Goal: Navigation & Orientation: Understand site structure

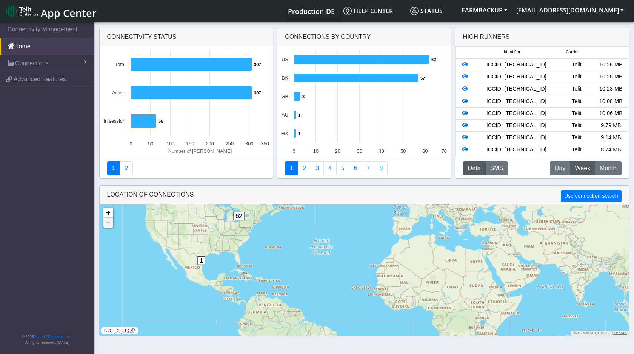
drag, startPoint x: 262, startPoint y: 224, endPoint x: 362, endPoint y: 246, distance: 102.7
click at [362, 246] on div "1 1 60 62 + − ©2025 MapQuest, | Terms" at bounding box center [364, 269] width 529 height 131
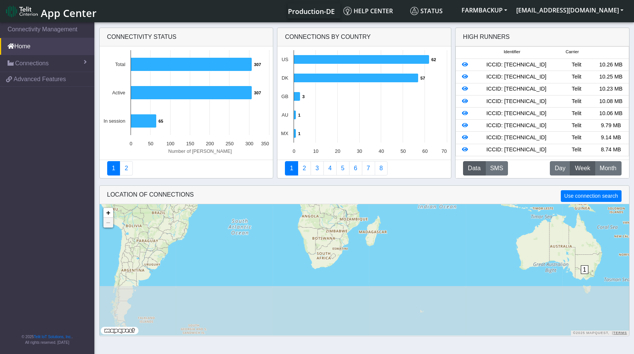
drag, startPoint x: 364, startPoint y: 269, endPoint x: 188, endPoint y: 115, distance: 233.8
click at [188, 115] on div "Connectivity status Created with Highcharts 11.2.0 Number of sims 307 ​ 307 307…" at bounding box center [364, 182] width 634 height 315
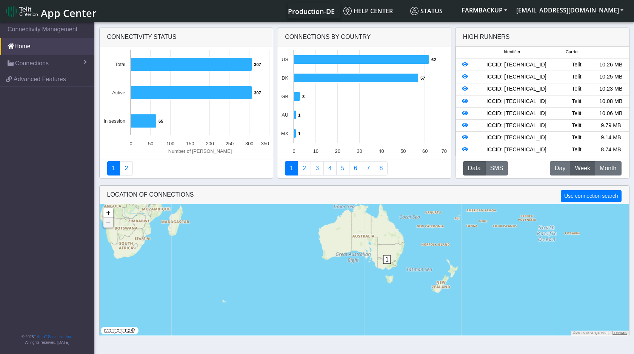
drag, startPoint x: 534, startPoint y: 243, endPoint x: 363, endPoint y: 252, distance: 171.2
click at [363, 252] on div "1 1 + − ©2025 MapQuest, | Terms" at bounding box center [364, 269] width 529 height 131
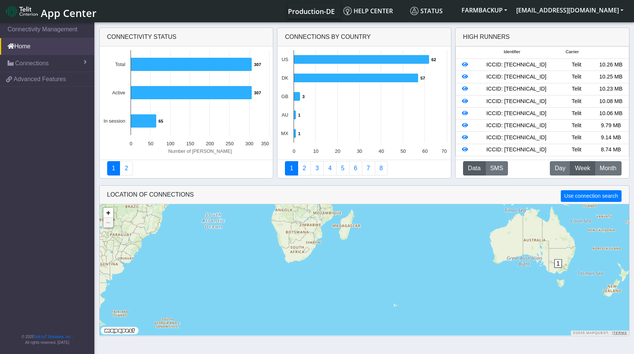
drag, startPoint x: 316, startPoint y: 246, endPoint x: 377, endPoint y: 319, distance: 95.4
click at [376, 319] on div "1 1 62 + − ©2025 MapQuest, | Terms" at bounding box center [364, 269] width 529 height 131
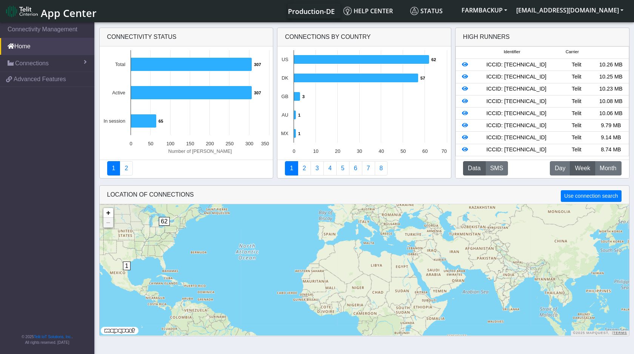
drag, startPoint x: 298, startPoint y: 221, endPoint x: 338, endPoint y: 304, distance: 92.1
click at [338, 304] on div "1 1 62 60 + − ©2025 MapQuest, | Terms" at bounding box center [364, 269] width 529 height 131
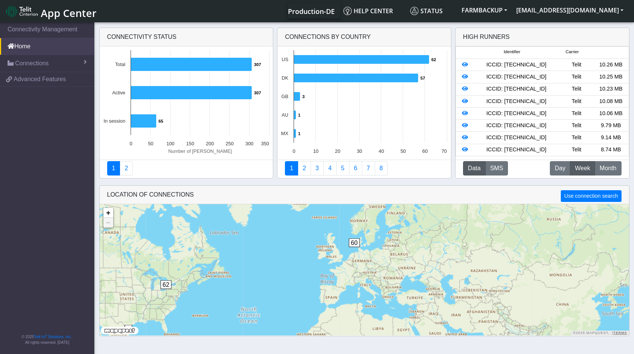
drag, startPoint x: 334, startPoint y: 271, endPoint x: 334, endPoint y: 329, distance: 58.5
click at [334, 329] on div "1 1 62 60 + − ©2025 MapQuest, | Terms" at bounding box center [364, 269] width 529 height 131
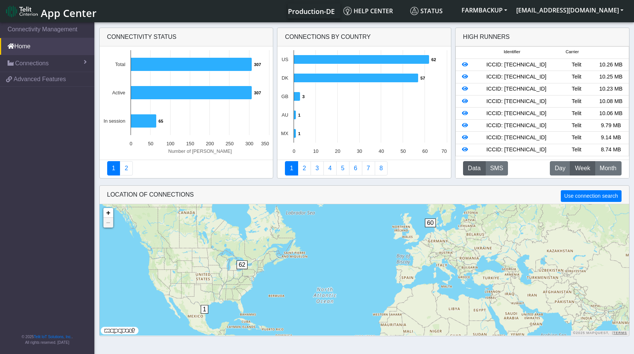
drag, startPoint x: 282, startPoint y: 263, endPoint x: 361, endPoint y: 244, distance: 81.6
click at [361, 244] on div "1 62 60 + − ©2025 MapQuest, | Terms" at bounding box center [364, 269] width 529 height 131
